Goal: Find specific page/section: Find specific page/section

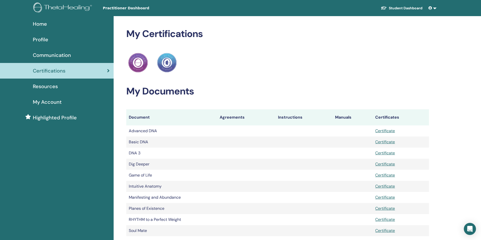
click at [59, 88] on div "Resources" at bounding box center [56, 87] width 105 height 8
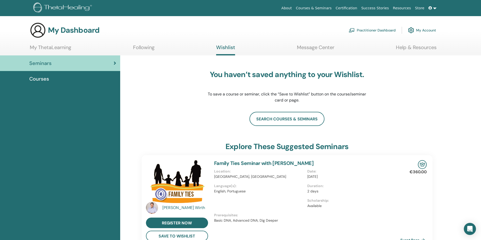
click at [357, 8] on link "Certification" at bounding box center [345, 8] width 25 height 9
